Goal: Answer question/provide support

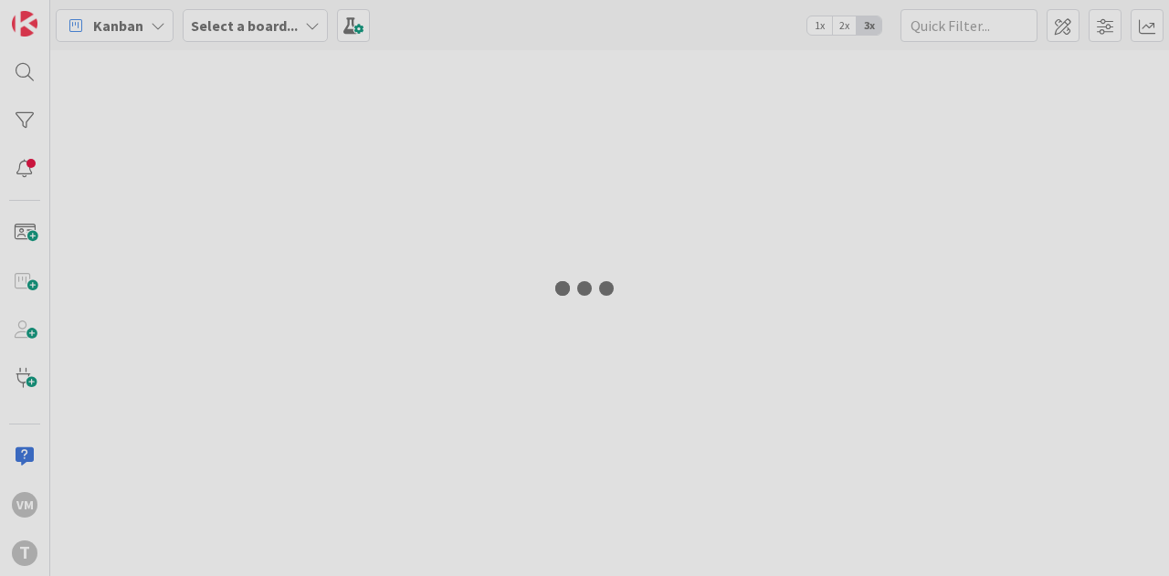
type input "prj"
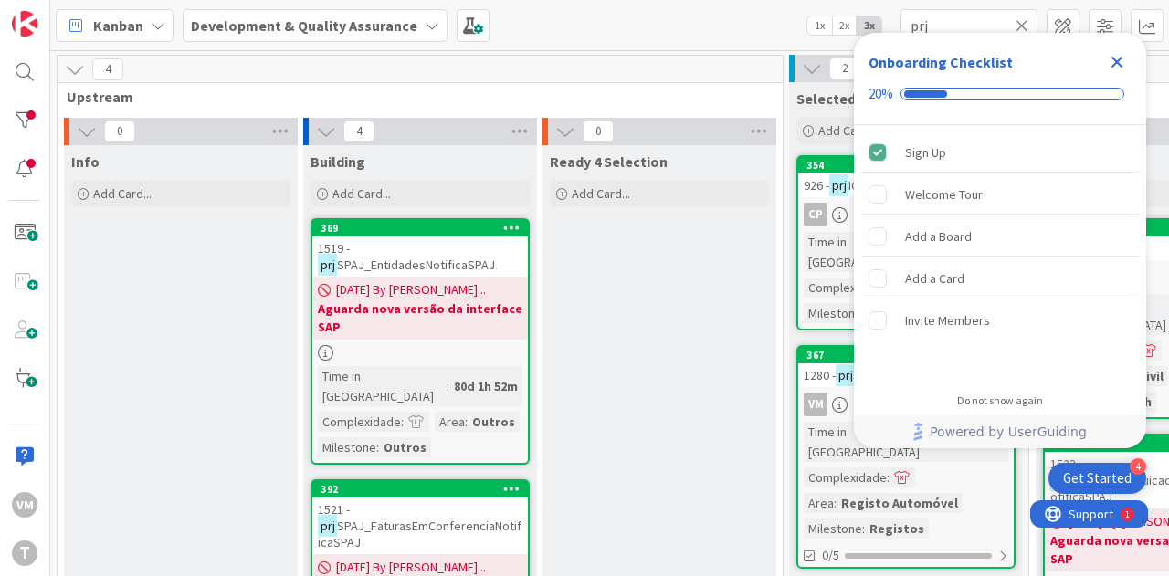
click at [829, 172] on div "354" at bounding box center [906, 165] width 216 height 16
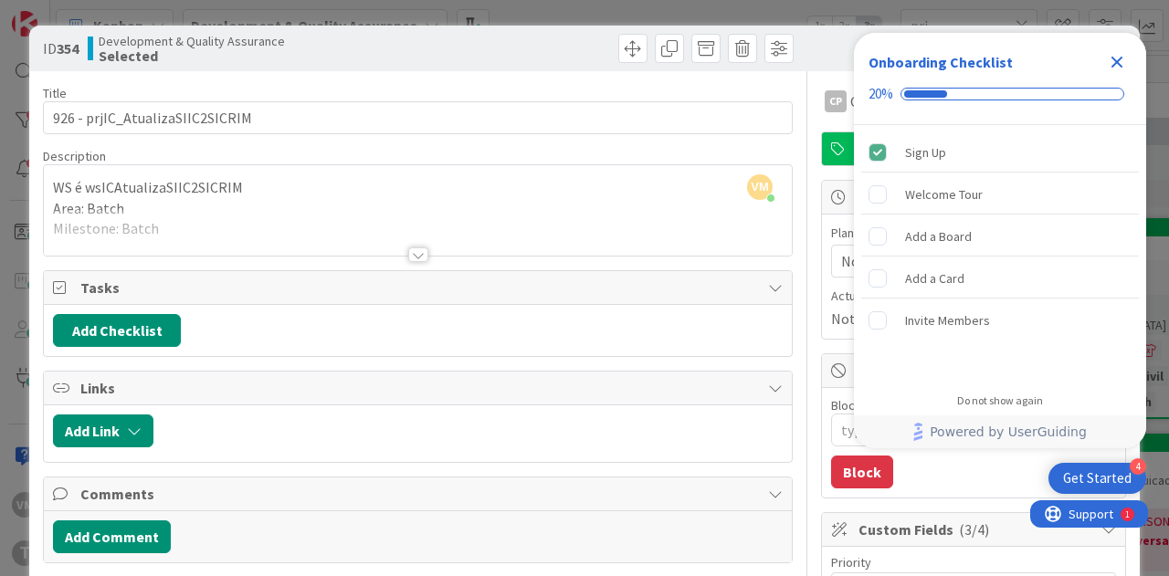
drag, startPoint x: 1118, startPoint y: 62, endPoint x: 1108, endPoint y: 62, distance: 10.0
click at [1118, 62] on icon "Close Checklist" at bounding box center [1118, 63] width 12 height 12
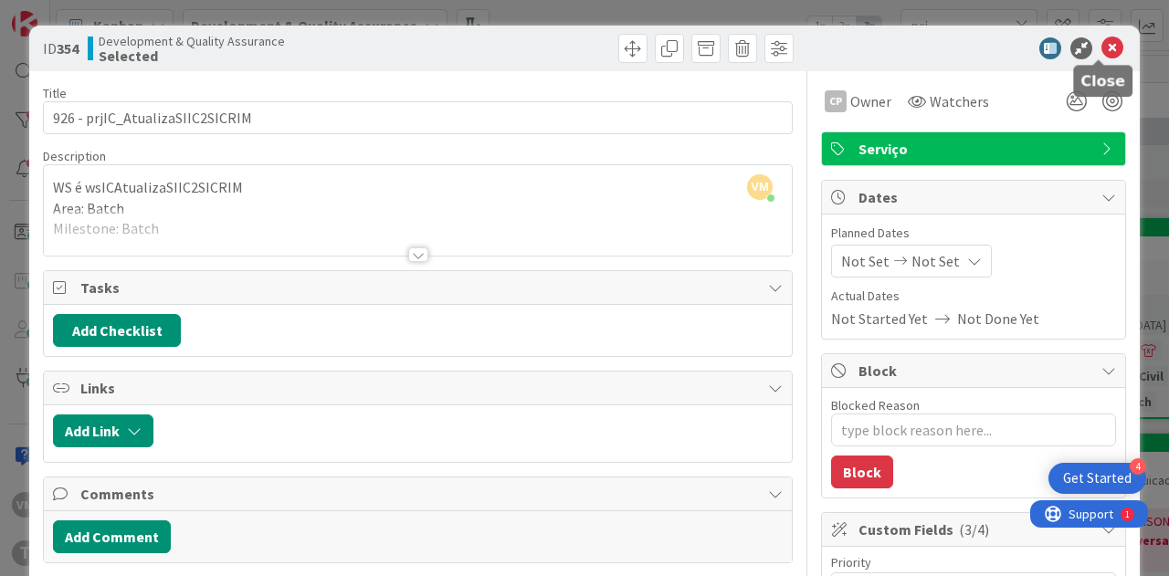
click at [1102, 52] on icon at bounding box center [1113, 48] width 22 height 22
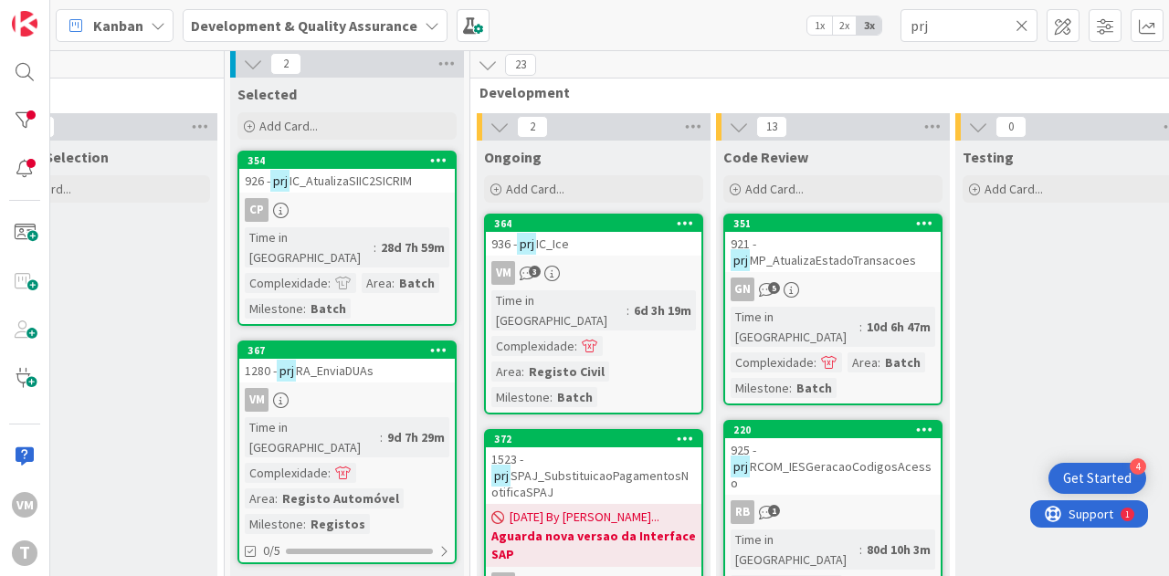
scroll to position [4, 559]
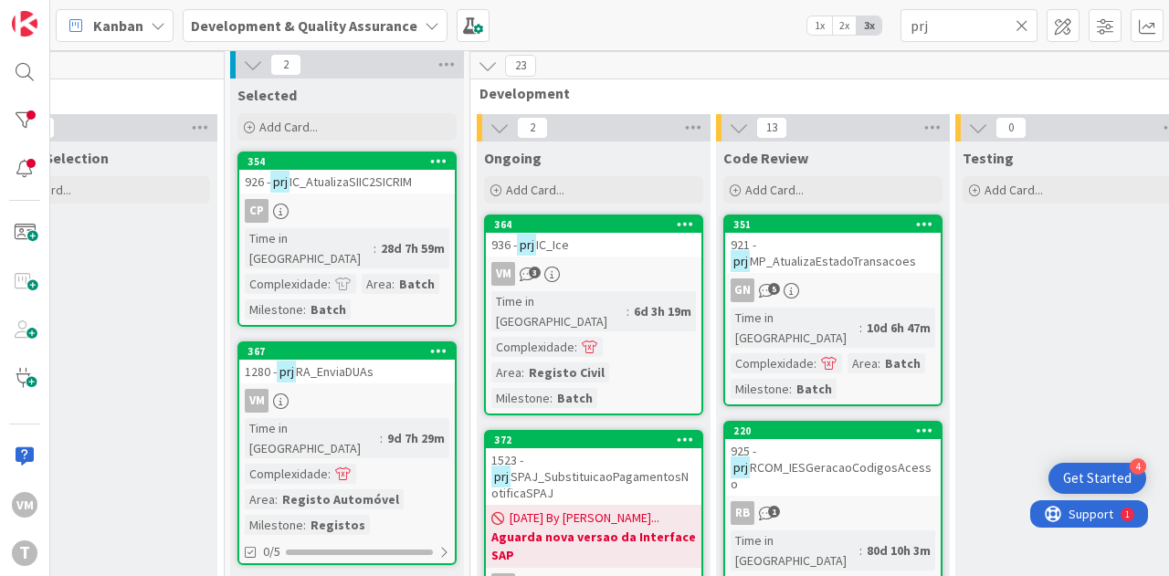
click at [616, 257] on link "364 936 - prj IC_Ice VM 3 Time in [GEOGRAPHIC_DATA] : 6d 3h 19m Complexidade : …" at bounding box center [593, 315] width 219 height 201
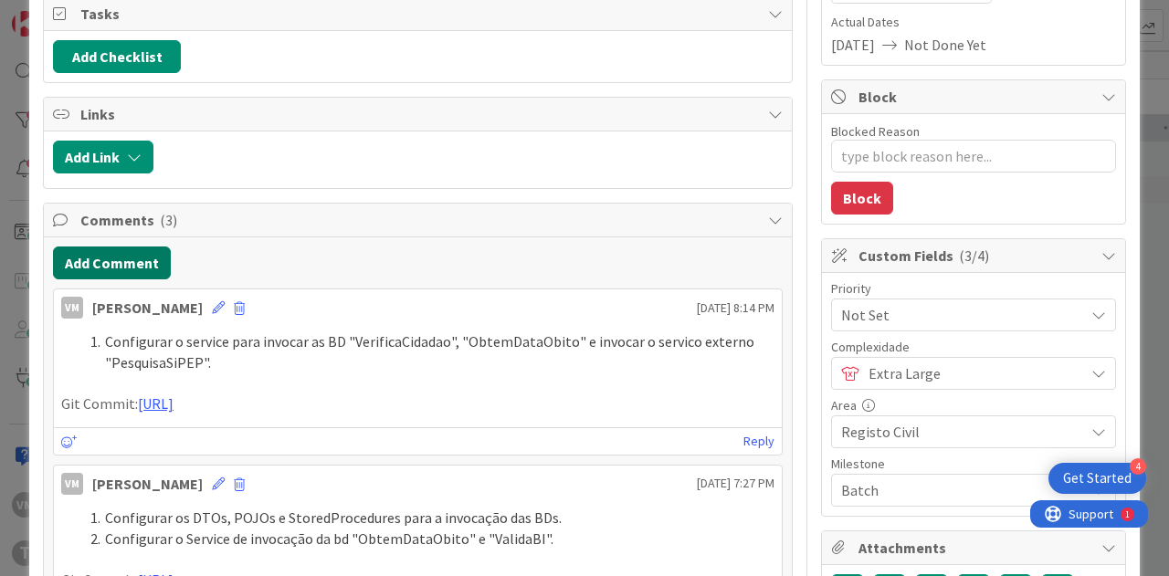
click at [111, 265] on button "Add Comment" at bounding box center [112, 263] width 118 height 33
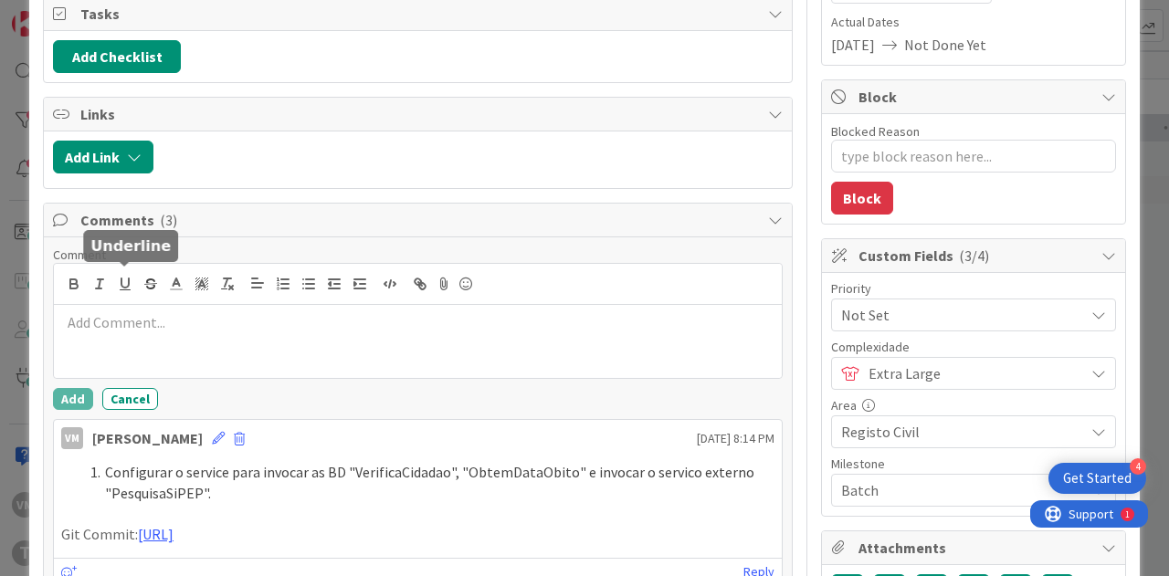
type textarea "x"
click at [184, 328] on div at bounding box center [418, 341] width 728 height 73
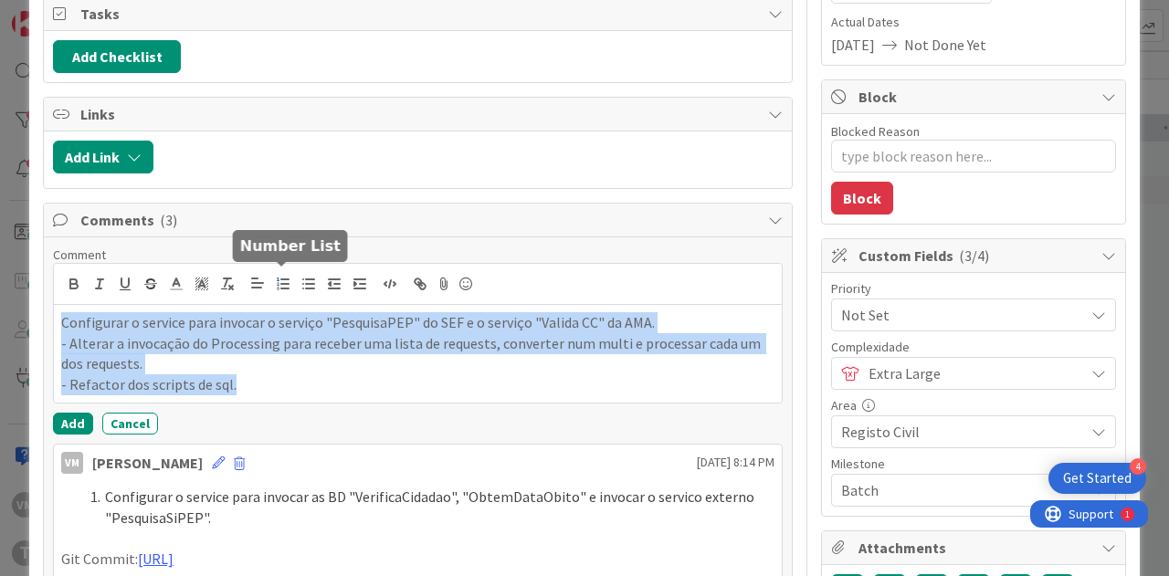
click at [280, 277] on icon "button" at bounding box center [283, 284] width 16 height 16
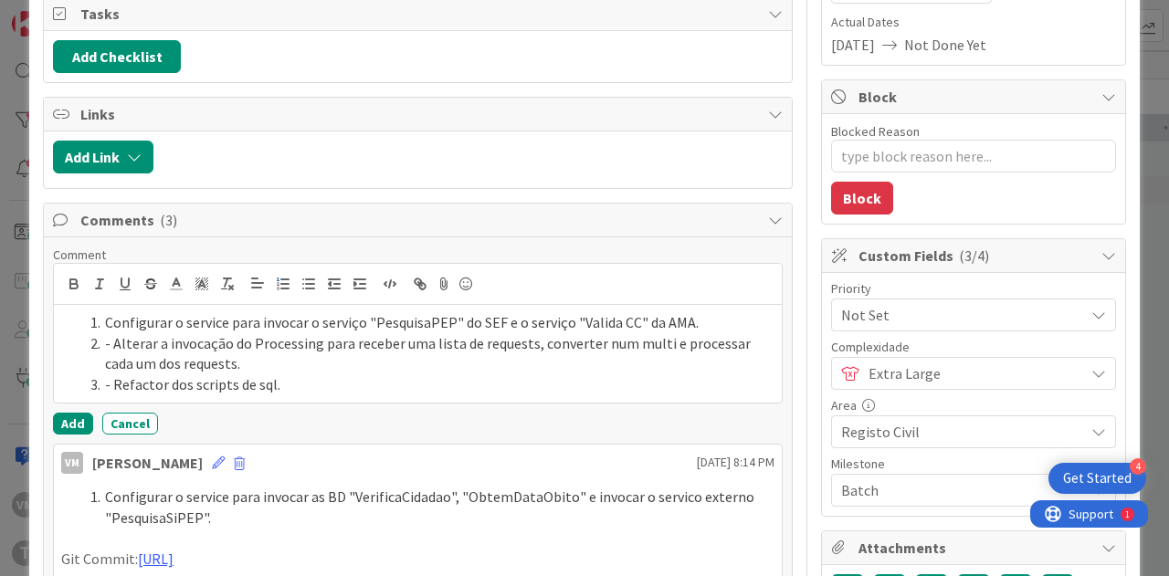
click at [107, 337] on li "- Alterar a invocação do Processing para receber uma lista de requests, convert…" at bounding box center [428, 353] width 691 height 41
click at [111, 379] on li "- Refactor dos scripts de sql." at bounding box center [428, 385] width 691 height 21
click at [320, 381] on li "Refactor dos scripts de sql." at bounding box center [428, 385] width 691 height 21
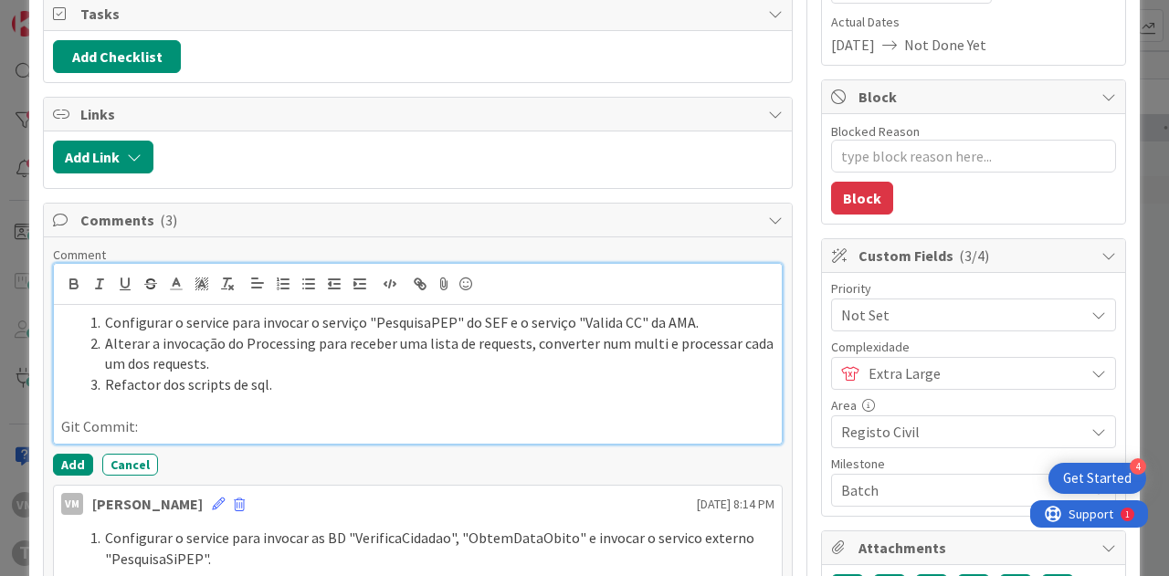
click at [353, 417] on p "Git Commit:" at bounding box center [417, 427] width 713 height 21
click at [69, 476] on button "Add" at bounding box center [73, 465] width 40 height 22
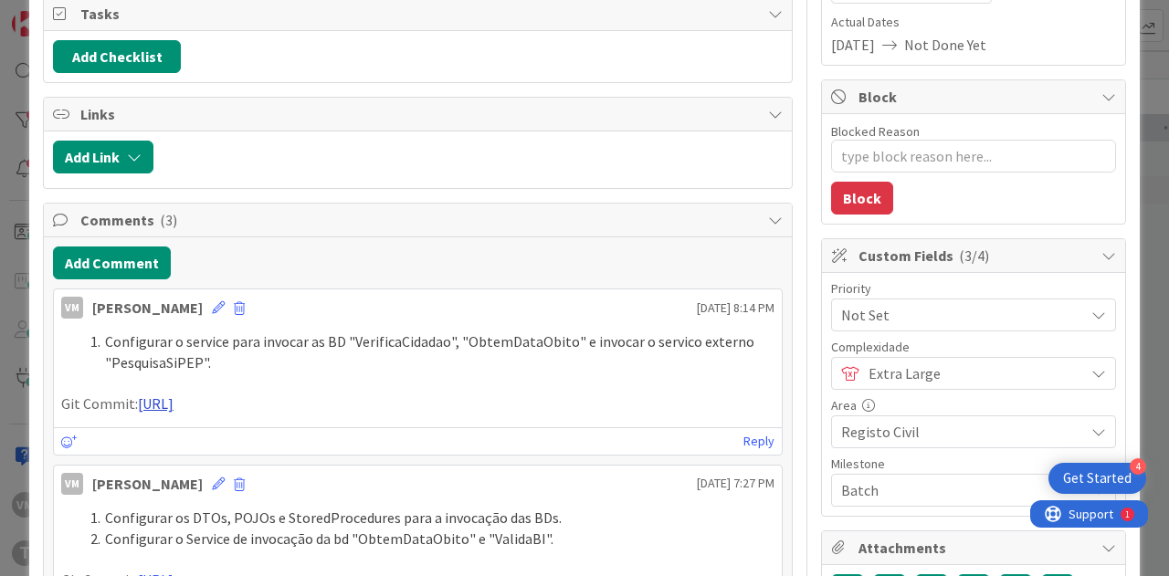
type textarea "x"
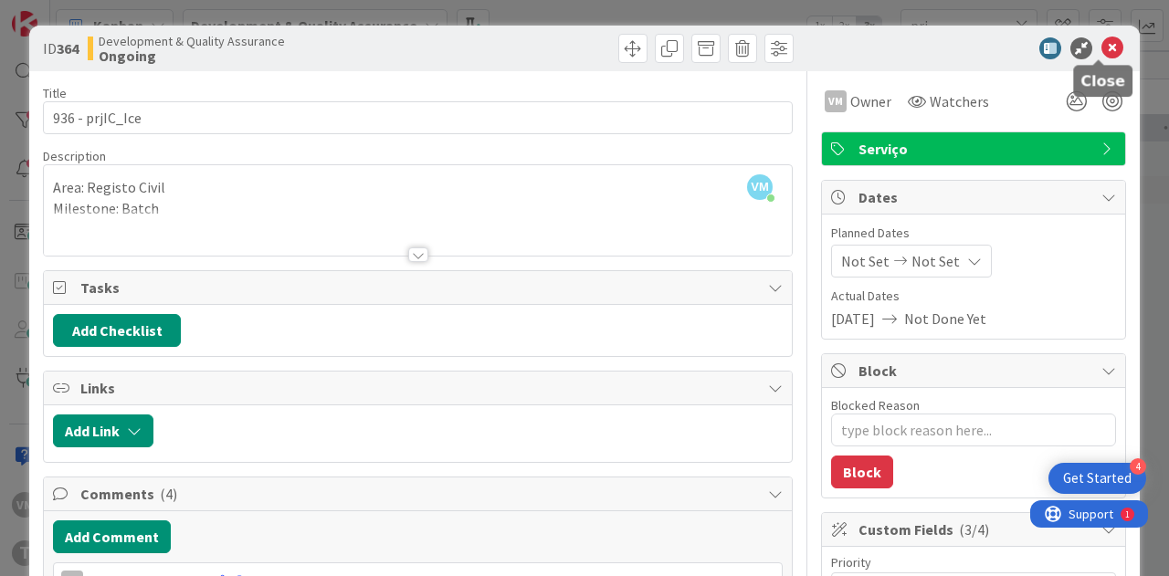
click at [1102, 50] on icon at bounding box center [1113, 48] width 22 height 22
